Goal: Find specific page/section: Find specific page/section

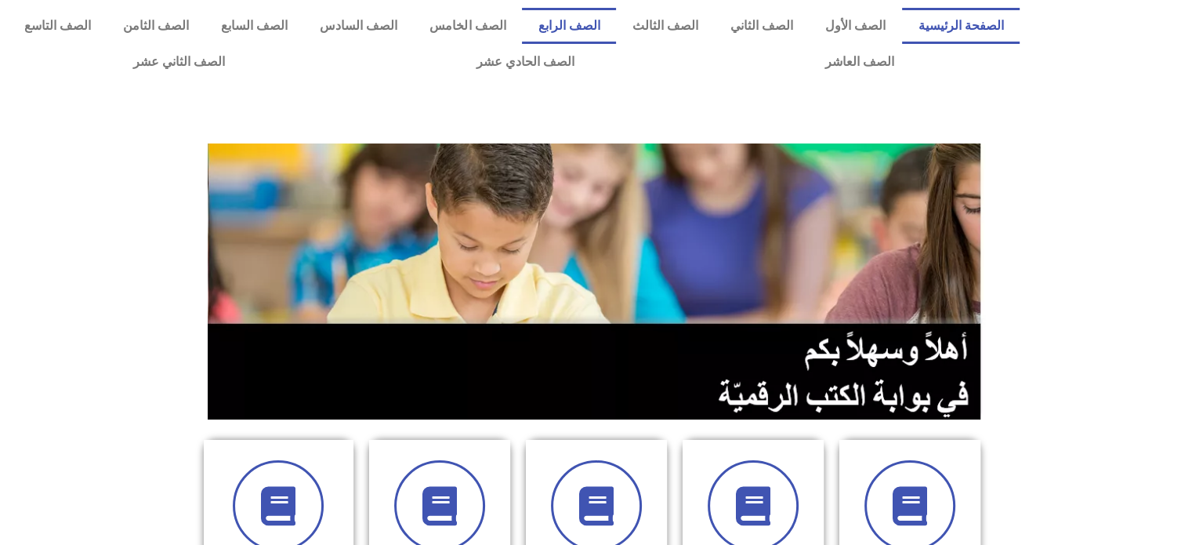
click at [588, 38] on link "الصف الرابع" at bounding box center [569, 26] width 94 height 36
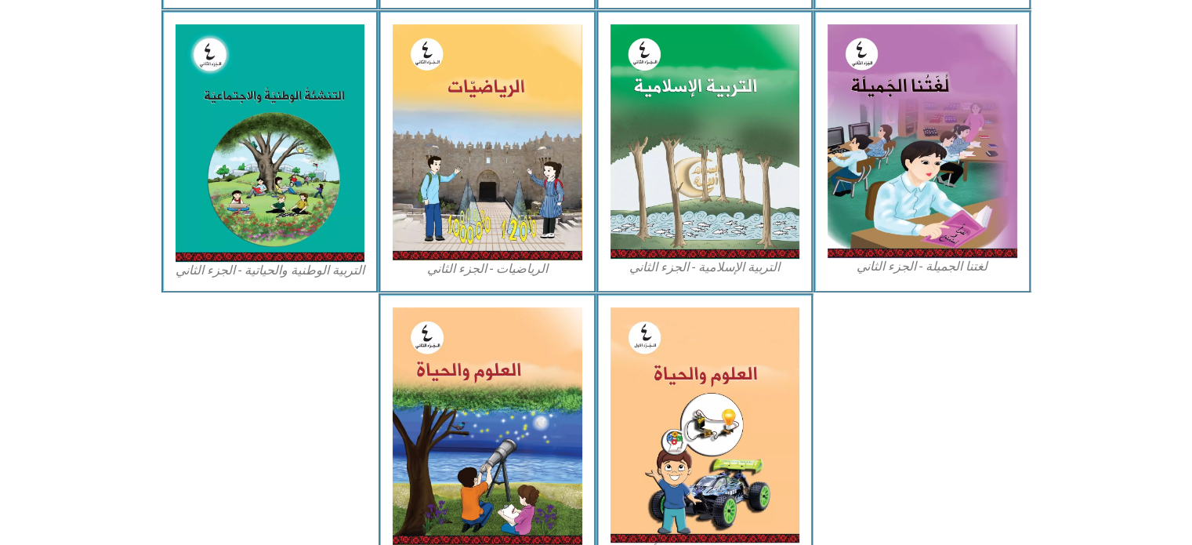
scroll to position [784, 0]
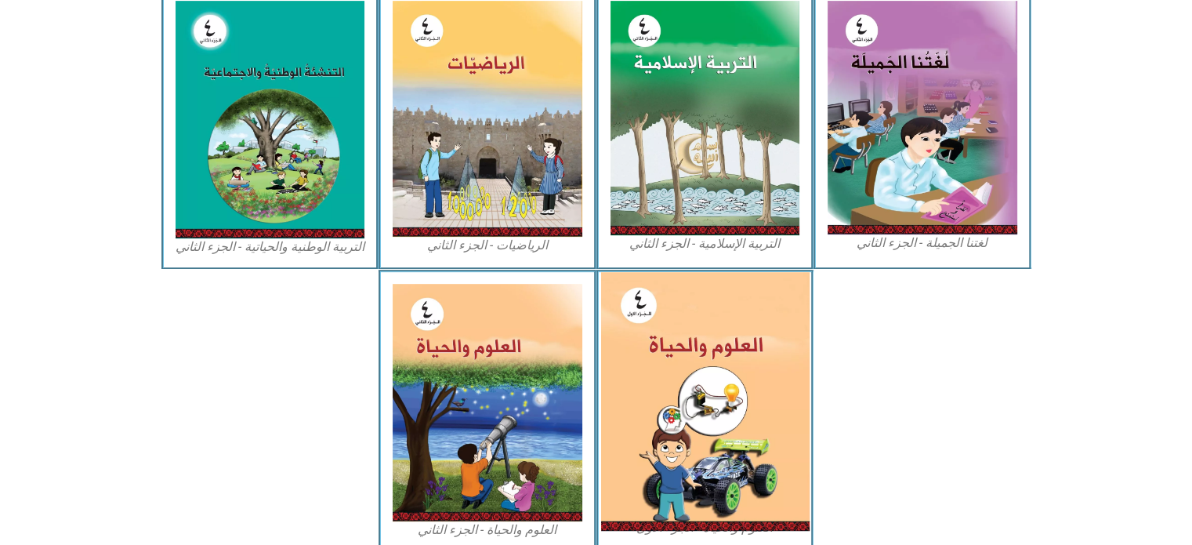
click at [635, 380] on img at bounding box center [704, 401] width 208 height 259
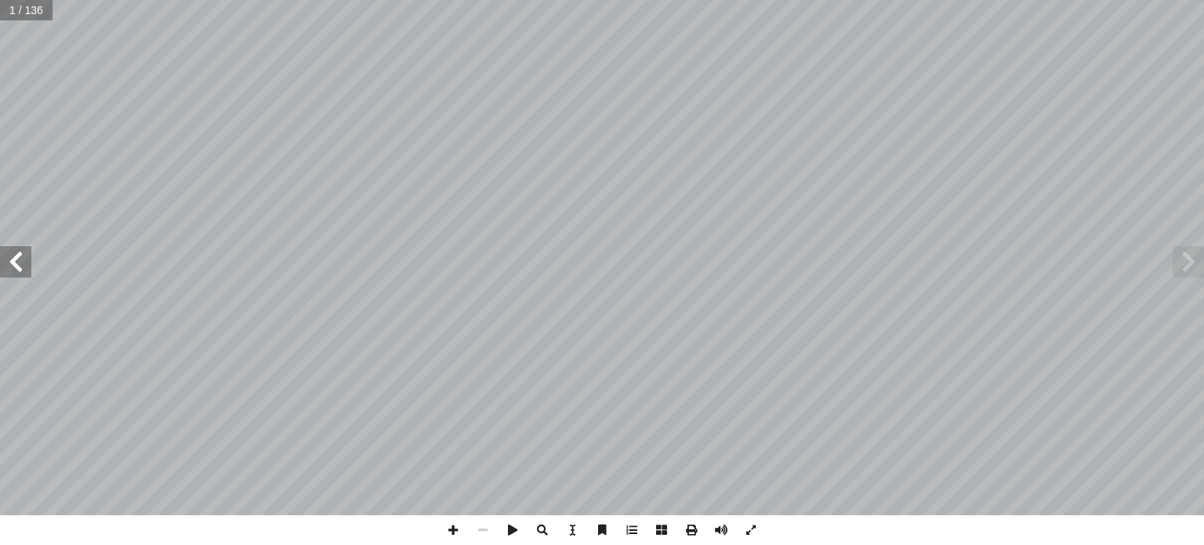
click at [12, 272] on span at bounding box center [15, 261] width 31 height 31
click at [23, 259] on span at bounding box center [15, 261] width 31 height 31
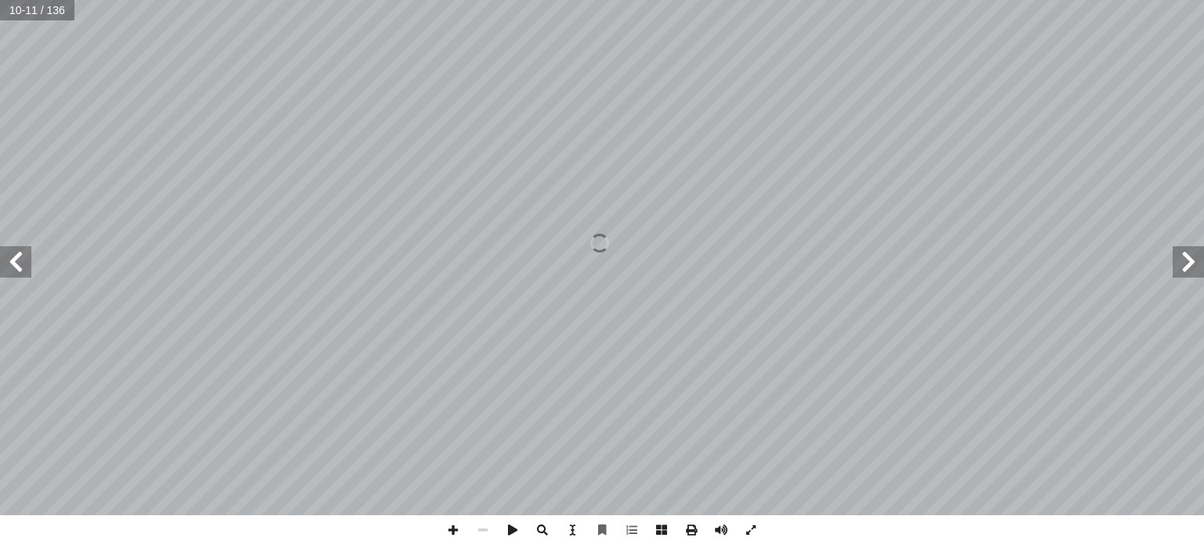
click at [23, 259] on span at bounding box center [15, 261] width 31 height 31
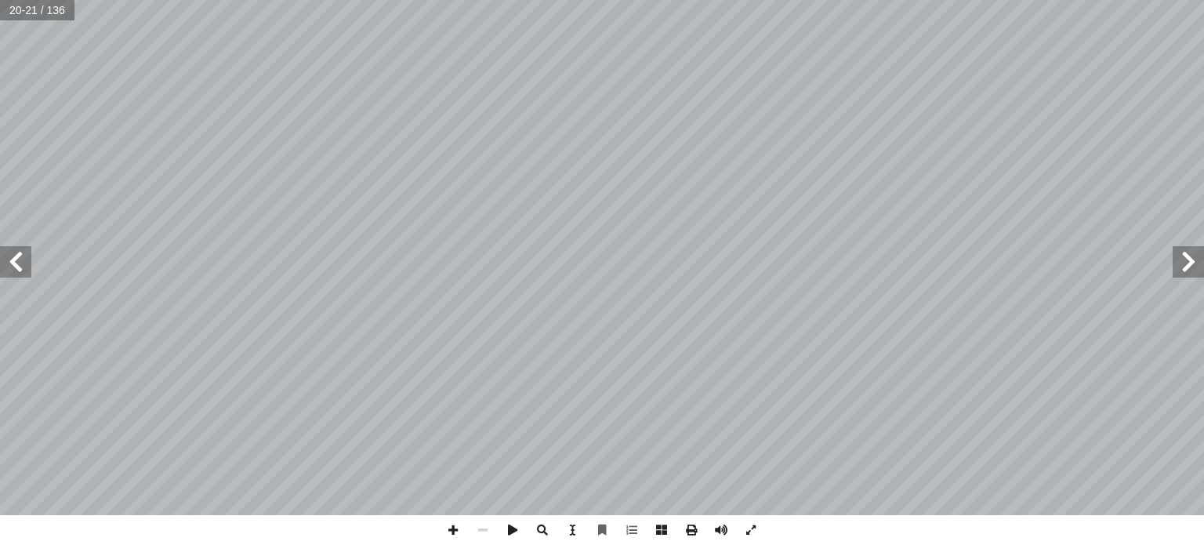
click at [23, 259] on span at bounding box center [15, 261] width 31 height 31
click at [15, 261] on span at bounding box center [15, 261] width 31 height 31
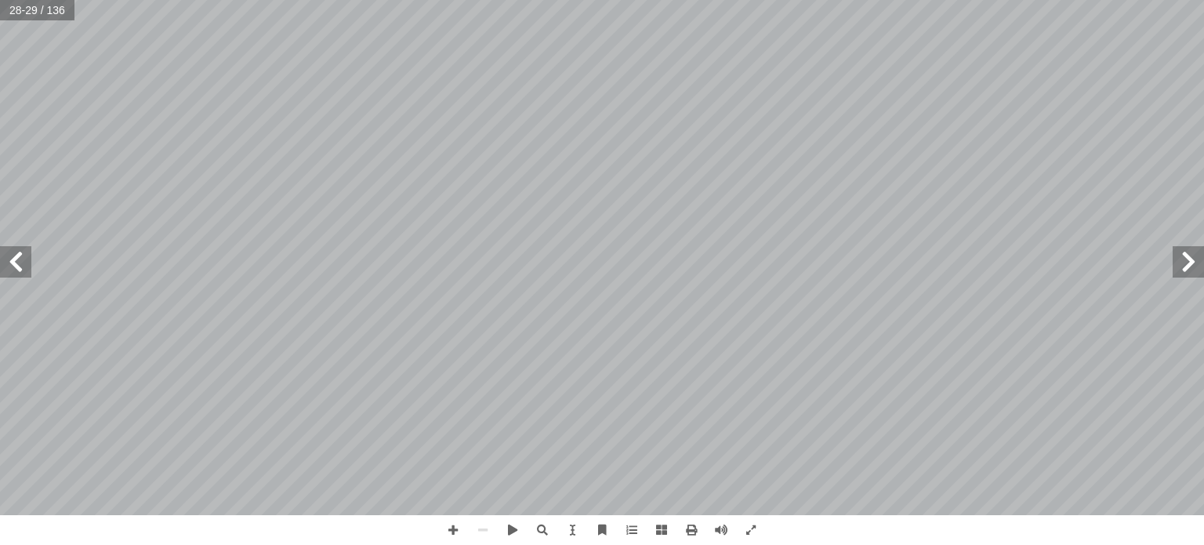
click at [15, 261] on span at bounding box center [15, 261] width 31 height 31
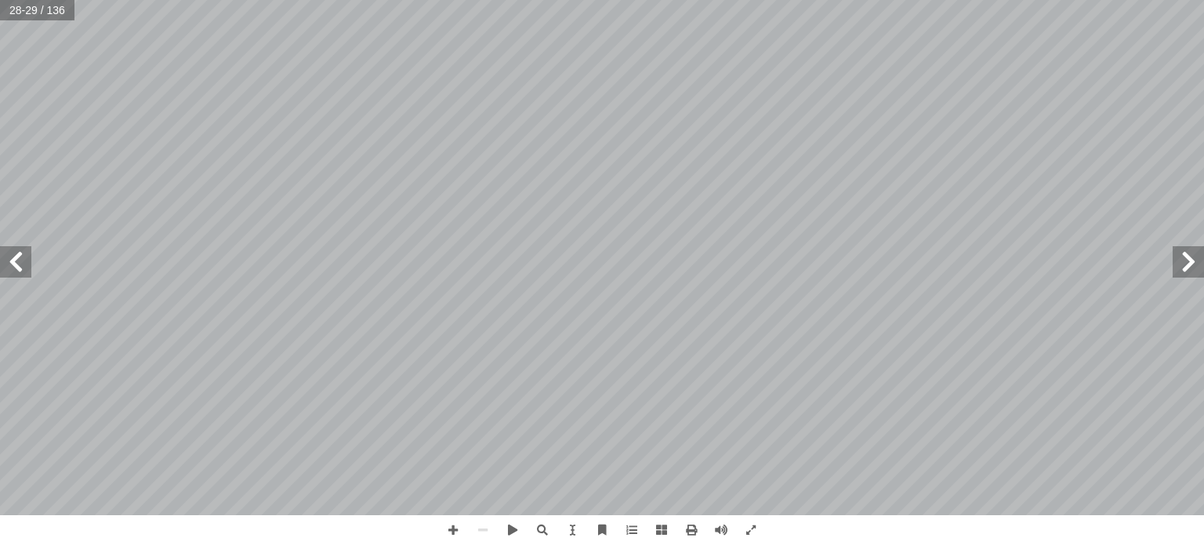
click at [15, 261] on span at bounding box center [15, 261] width 31 height 31
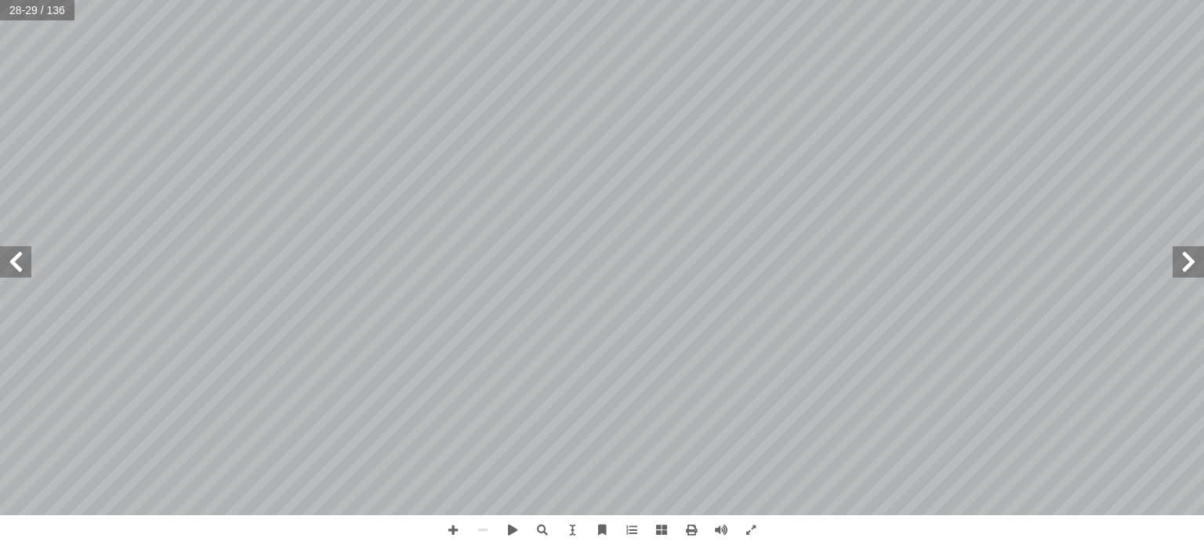
click at [15, 261] on span at bounding box center [15, 261] width 31 height 31
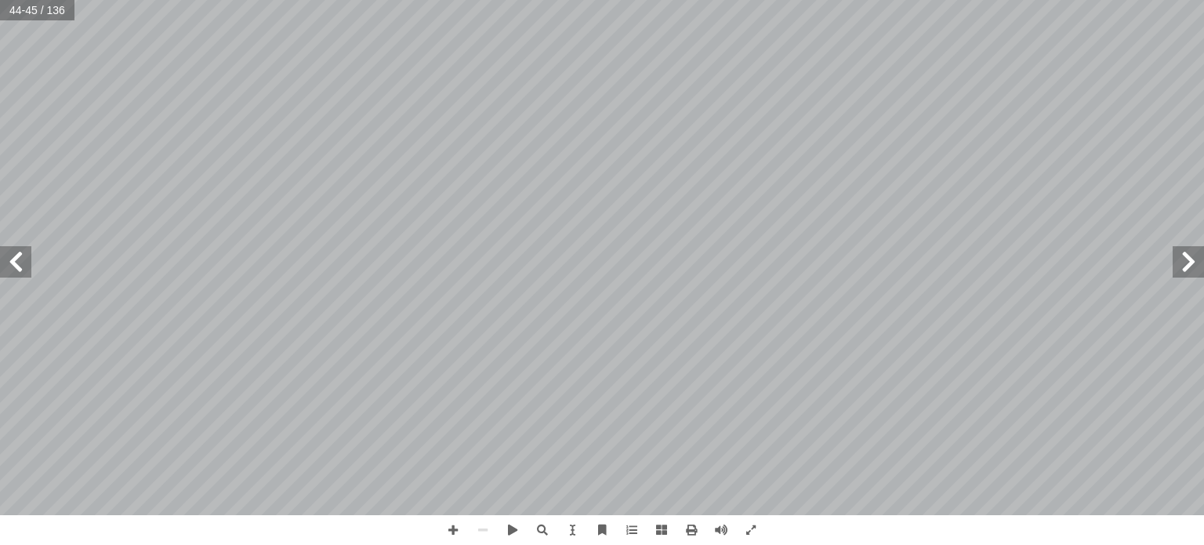
click at [15, 261] on span at bounding box center [15, 261] width 31 height 31
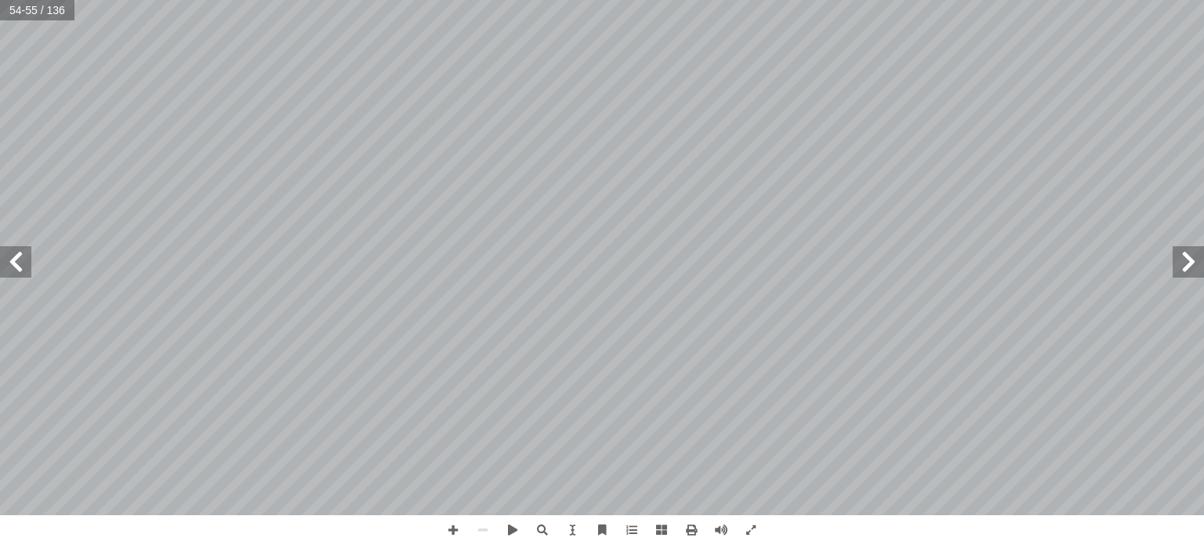
click at [15, 261] on span at bounding box center [15, 261] width 31 height 31
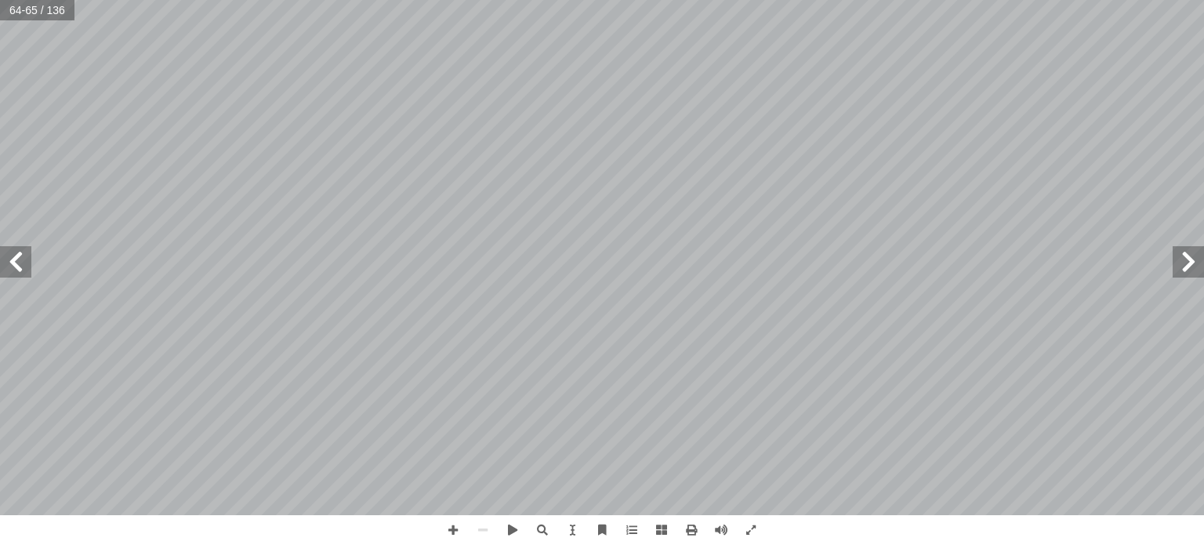
click at [15, 261] on span at bounding box center [15, 261] width 31 height 31
click at [1194, 266] on span at bounding box center [1187, 261] width 31 height 31
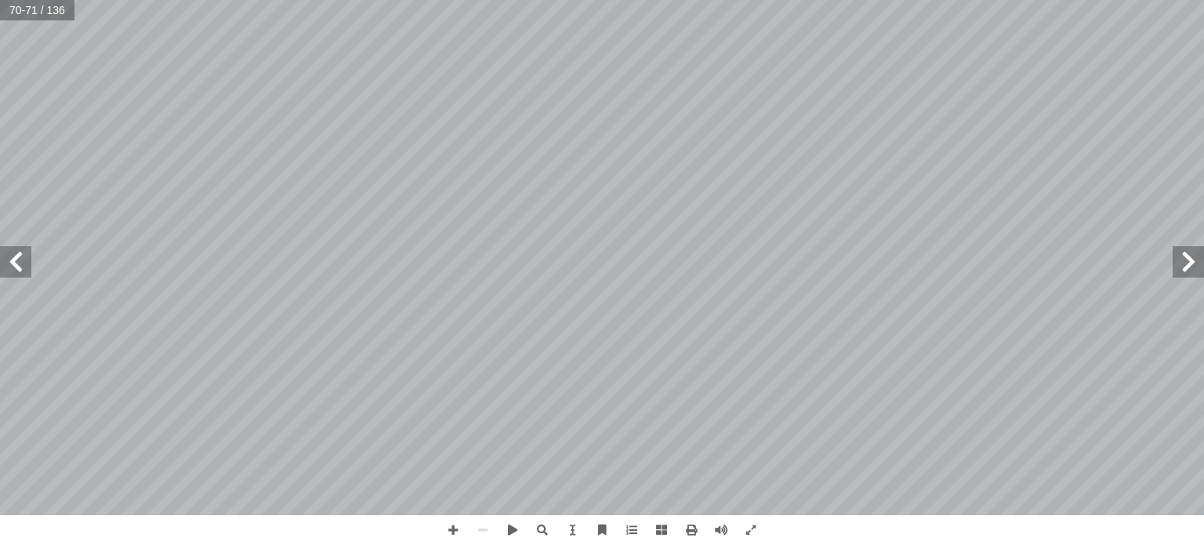
click at [22, 270] on span at bounding box center [15, 261] width 31 height 31
click at [13, 265] on span at bounding box center [15, 261] width 31 height 31
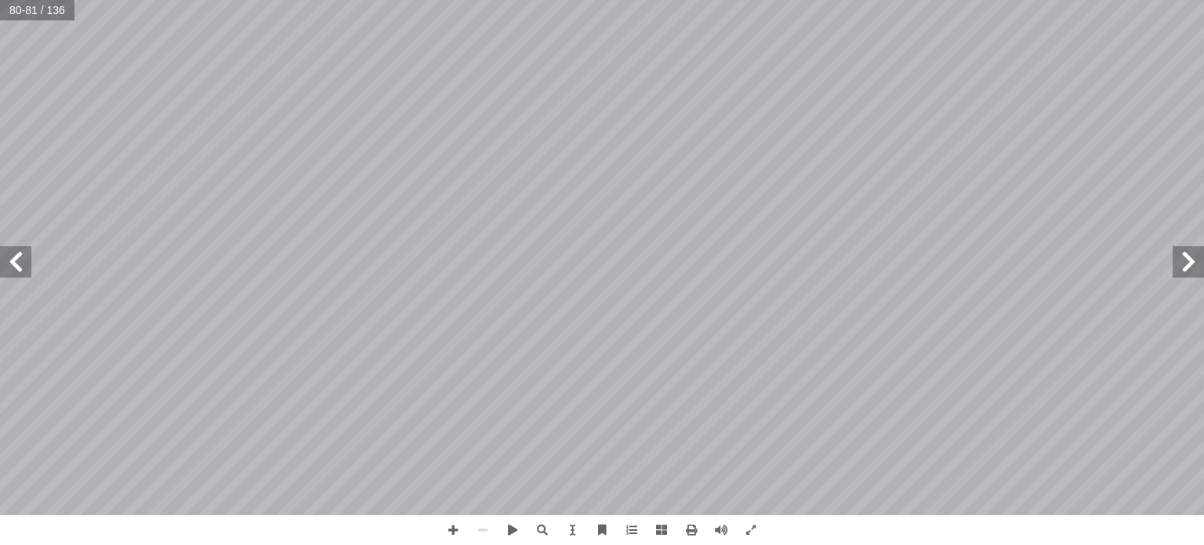
click at [13, 265] on span at bounding box center [15, 261] width 31 height 31
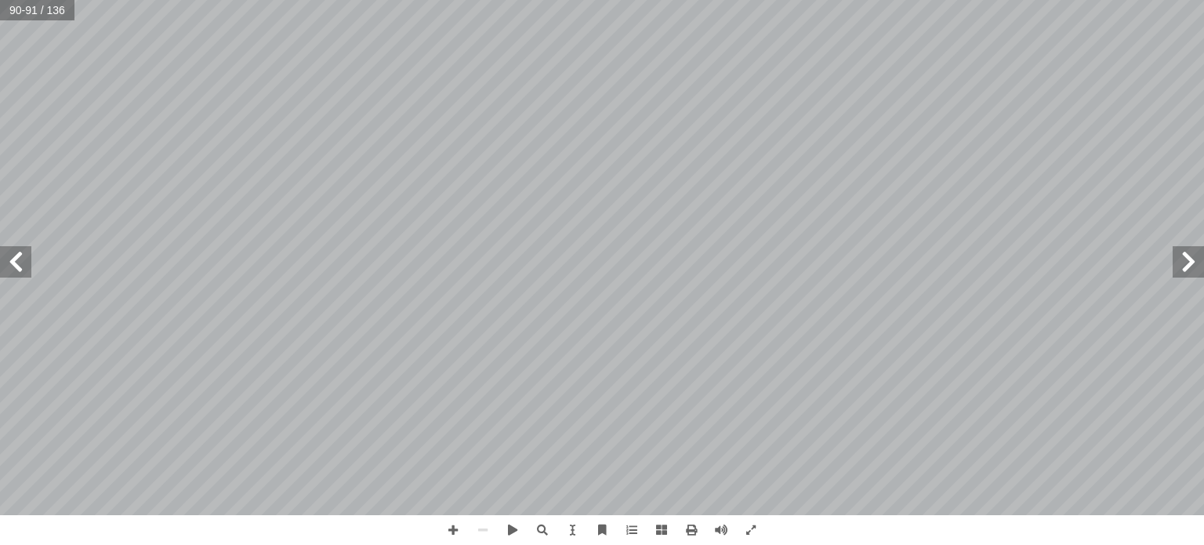
click at [13, 265] on span at bounding box center [15, 261] width 31 height 31
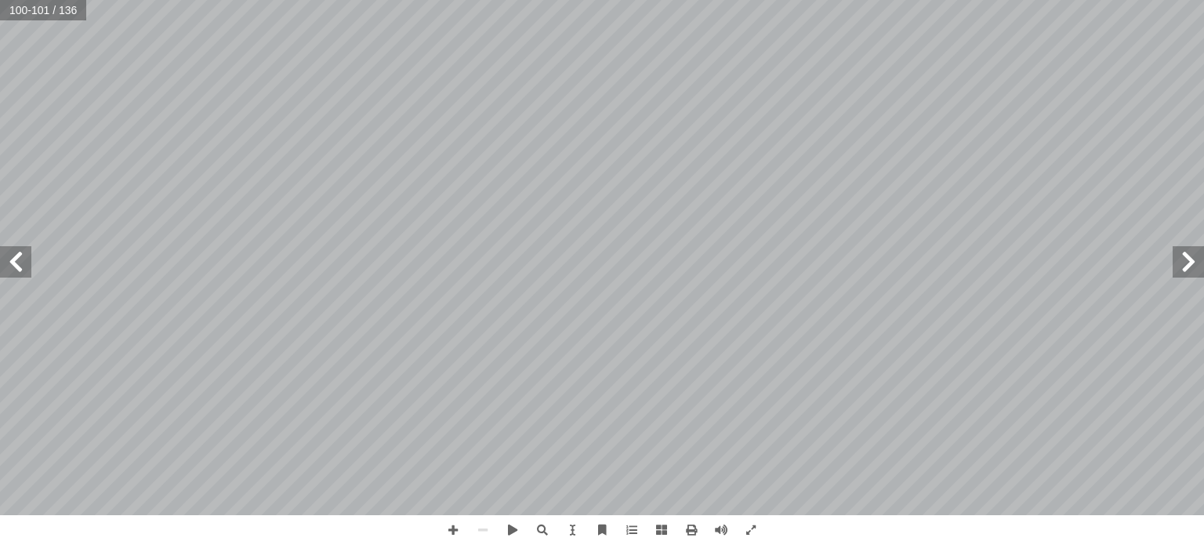
click at [13, 265] on span at bounding box center [15, 261] width 31 height 31
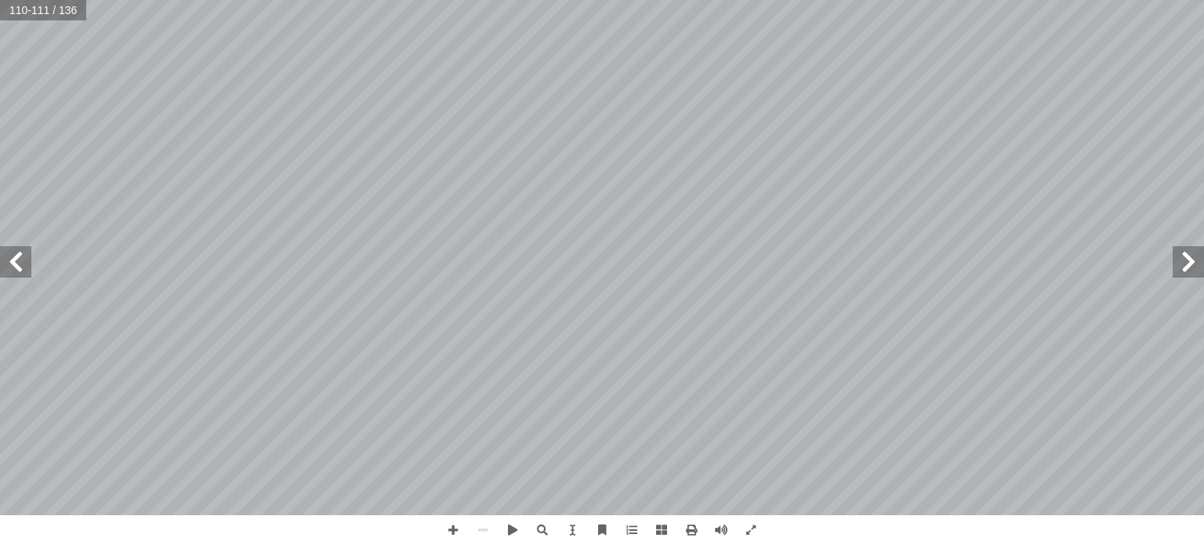
click at [13, 265] on span at bounding box center [15, 261] width 31 height 31
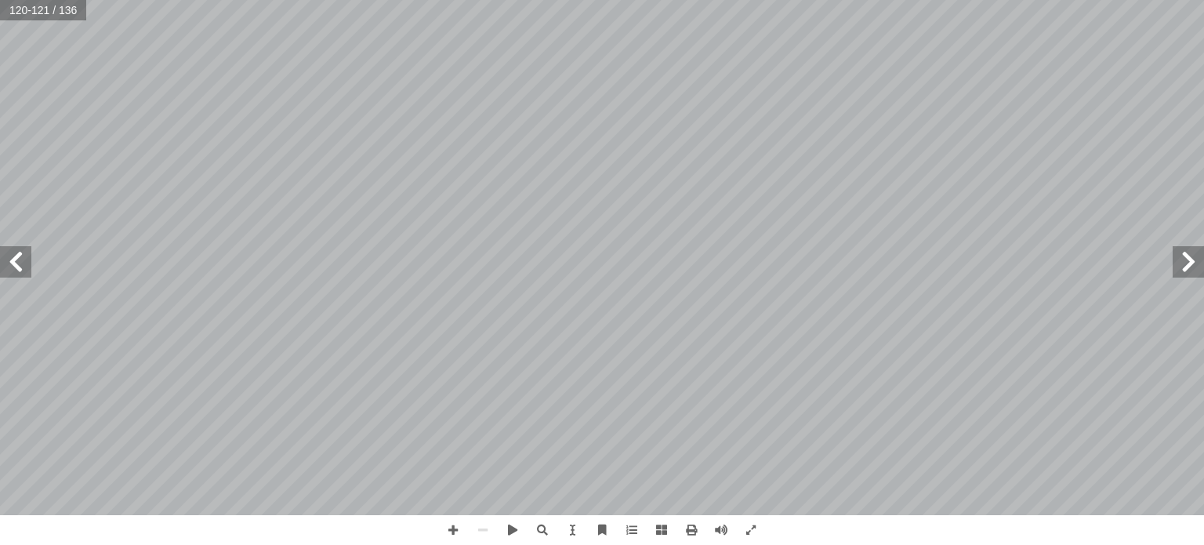
click at [13, 265] on span at bounding box center [15, 261] width 31 height 31
click at [1192, 263] on span at bounding box center [1187, 261] width 31 height 31
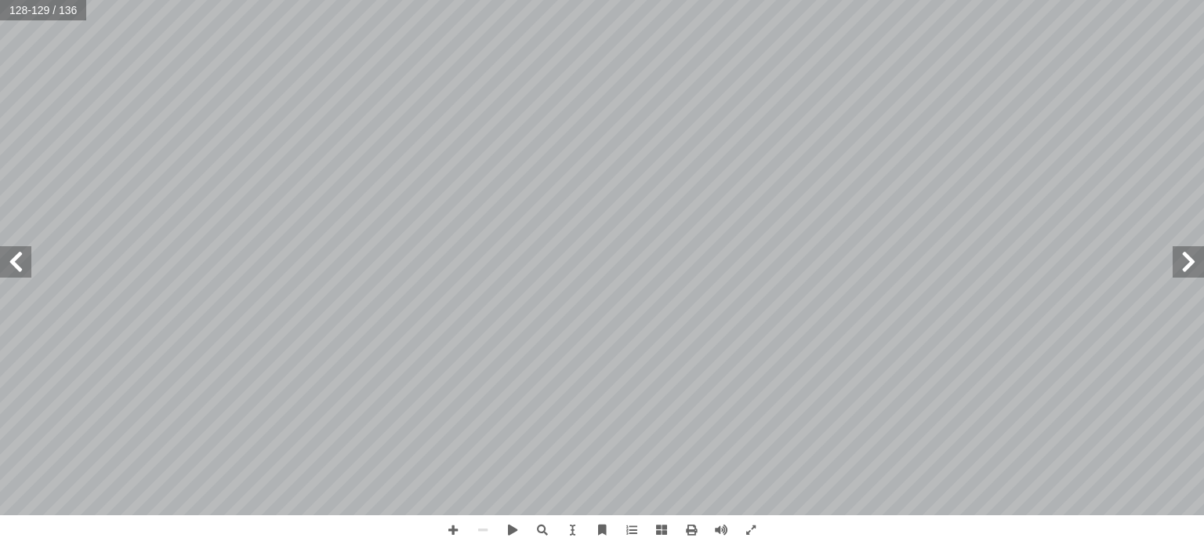
click at [1192, 263] on span at bounding box center [1187, 261] width 31 height 31
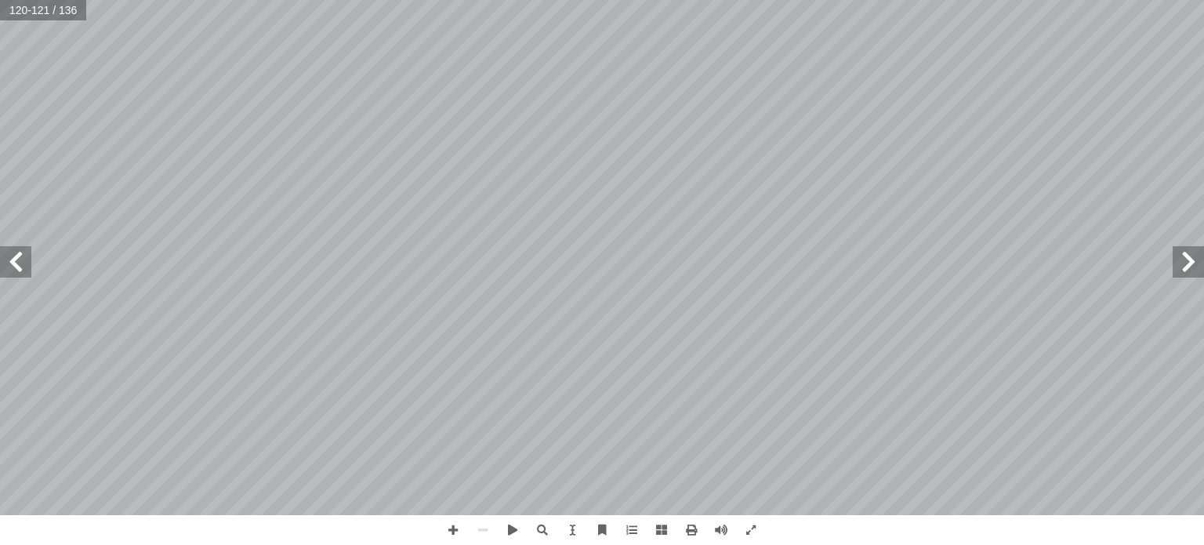
click at [1192, 263] on span at bounding box center [1187, 261] width 31 height 31
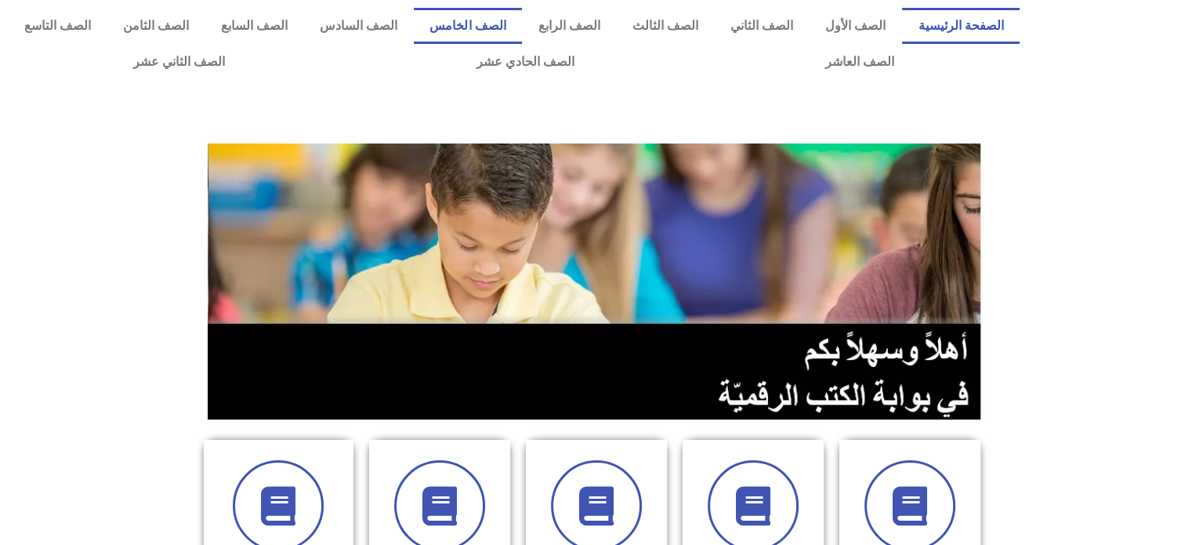
click at [518, 27] on link "الصف الخامس" at bounding box center [468, 26] width 108 height 36
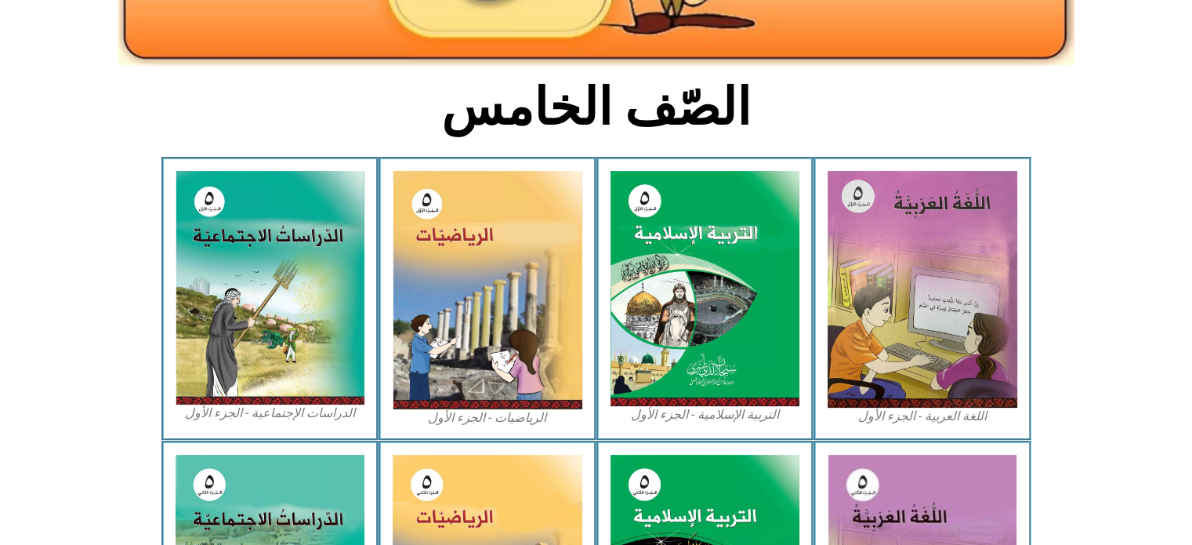
click at [1191, 539] on html "الصفحة الرئيسية الصف الأول الصف الثاني الصف الثالث الصف الرابع الصف الخامس الصف…" at bounding box center [596, 367] width 1192 height 1403
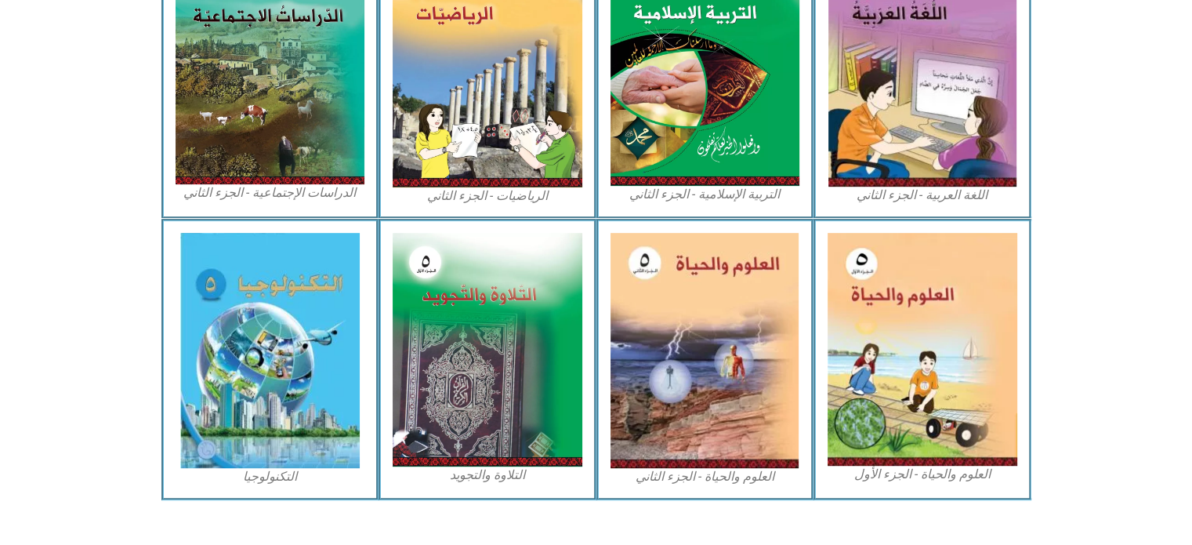
scroll to position [846, 0]
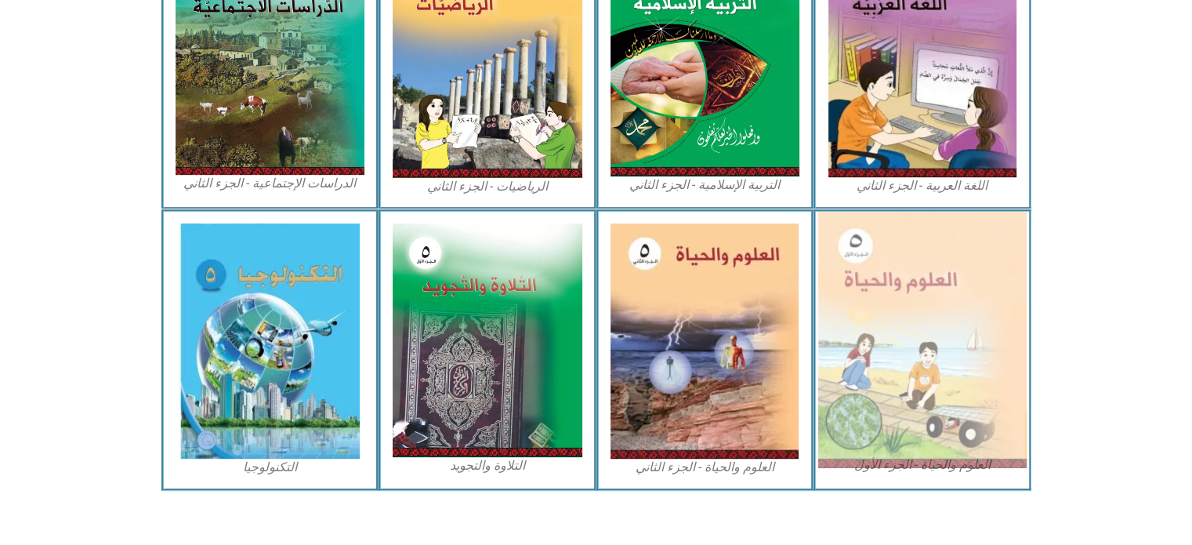
click at [925, 359] on img at bounding box center [922, 340] width 208 height 256
click at [883, 369] on img at bounding box center [922, 340] width 208 height 256
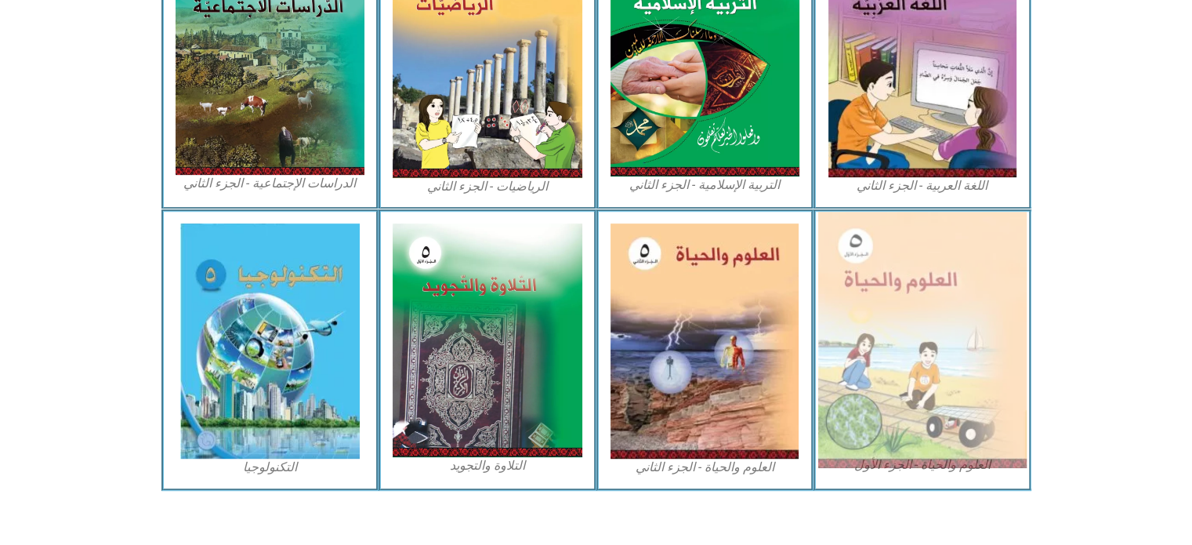
click at [931, 331] on img at bounding box center [922, 340] width 208 height 256
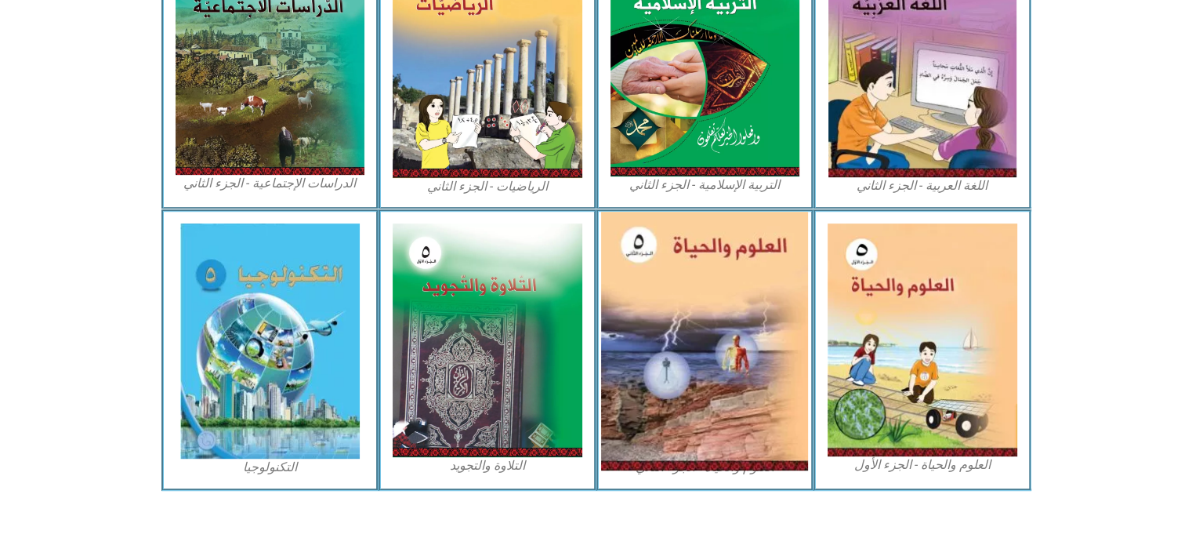
click at [721, 338] on img at bounding box center [704, 341] width 207 height 259
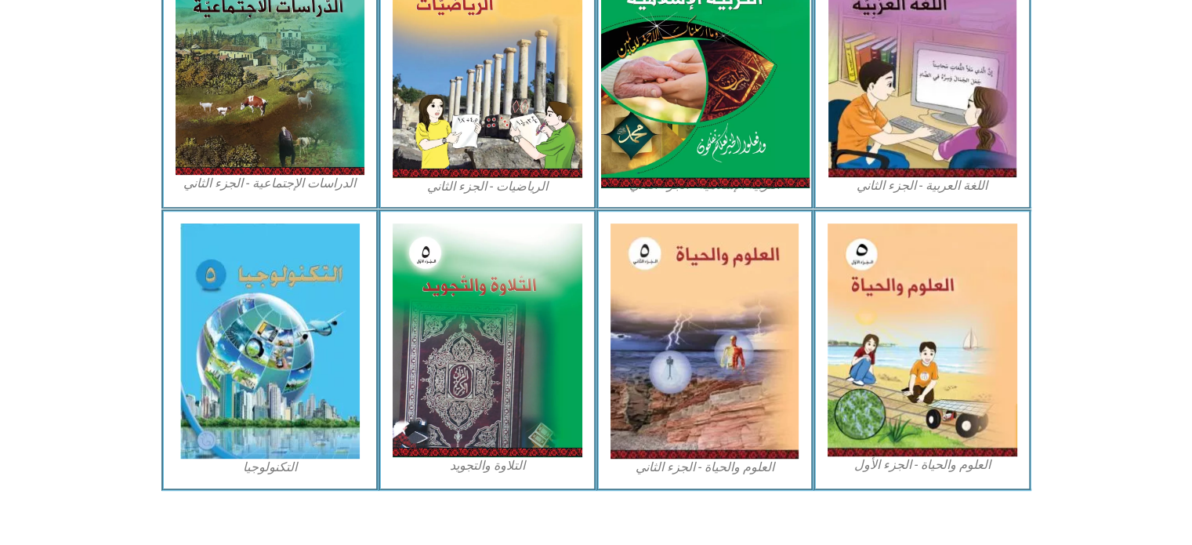
click at [679, 140] on img at bounding box center [704, 59] width 208 height 258
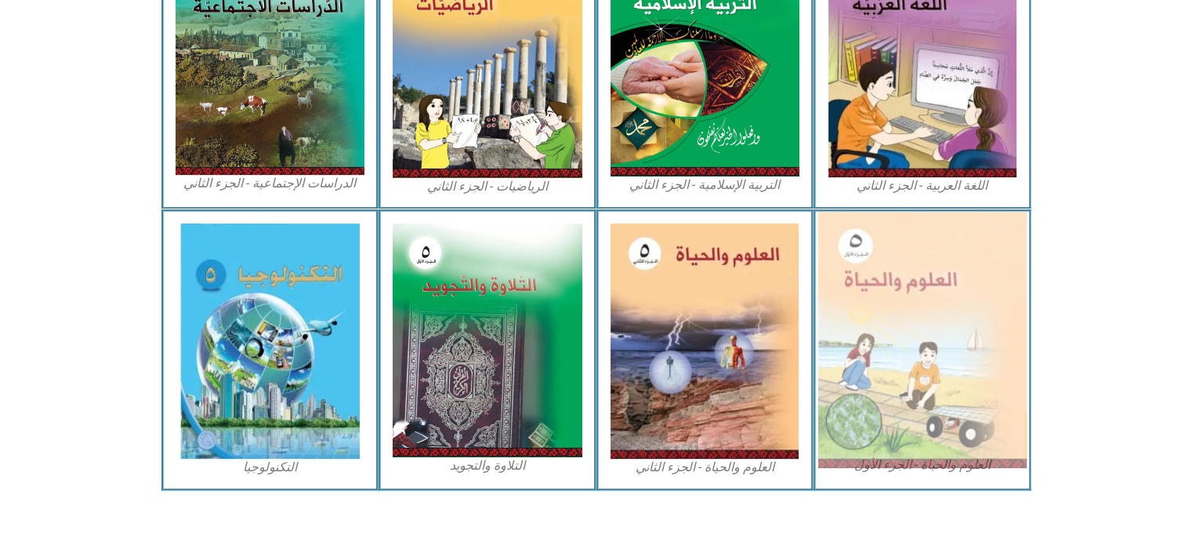
click at [964, 370] on img at bounding box center [922, 340] width 208 height 256
